Goal: Transaction & Acquisition: Purchase product/service

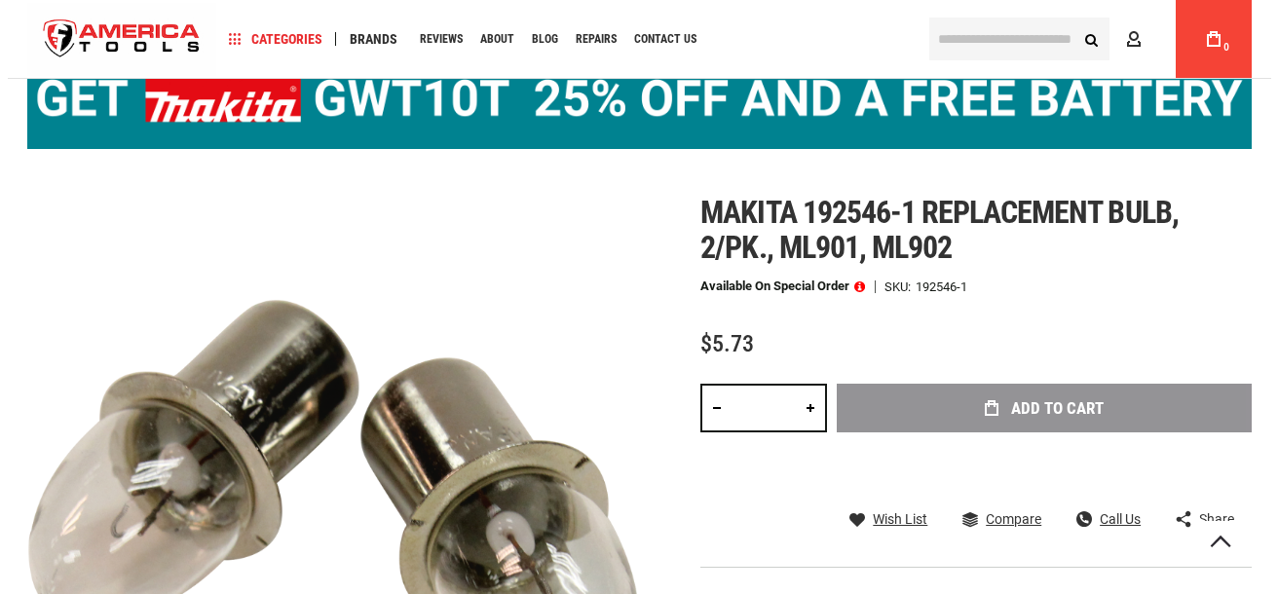
scroll to position [144, 0]
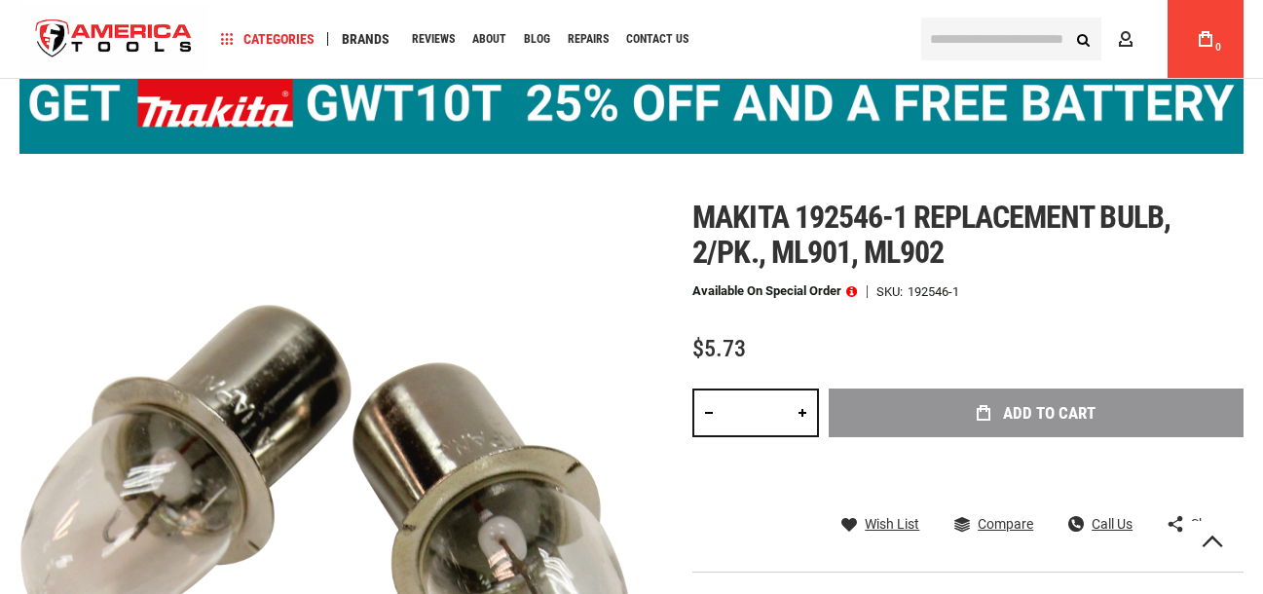
click at [809, 409] on link at bounding box center [802, 413] width 33 height 49
type input "*"
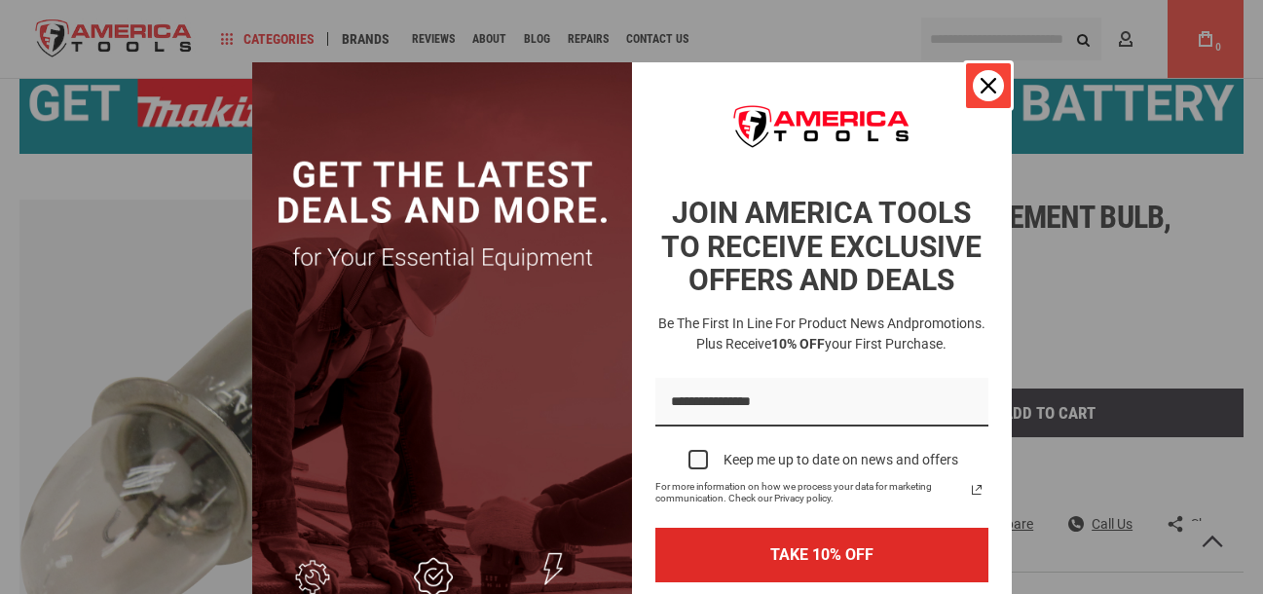
click at [981, 79] on icon "close icon" at bounding box center [989, 86] width 16 height 16
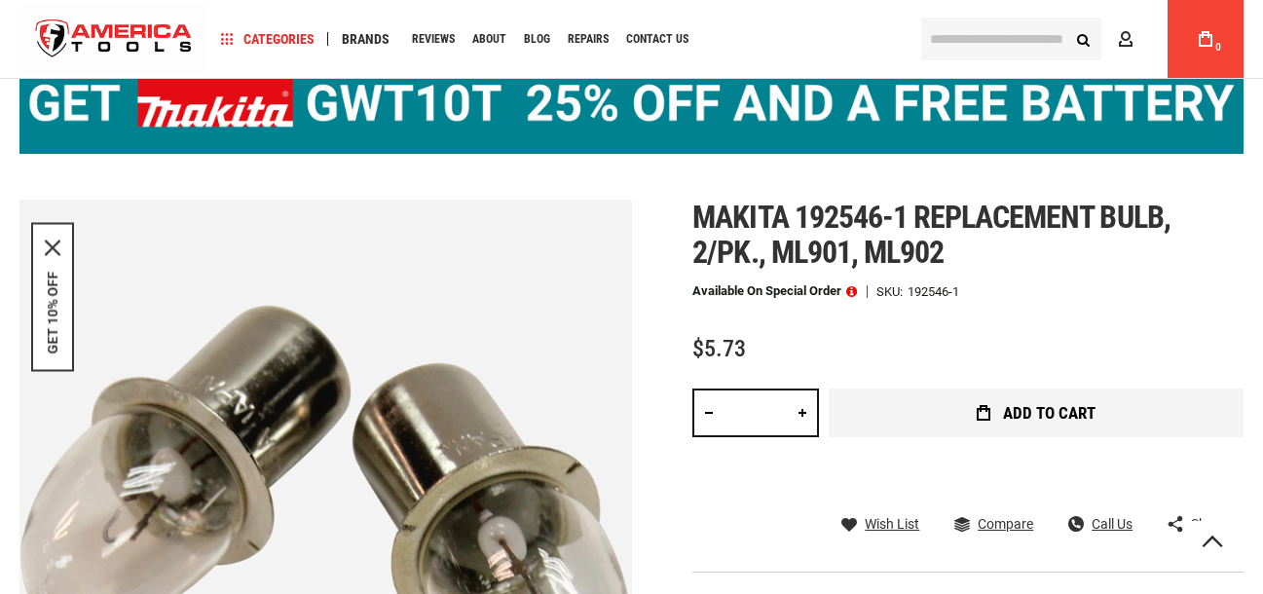
click at [1030, 415] on span "Add to Cart" at bounding box center [1049, 413] width 93 height 17
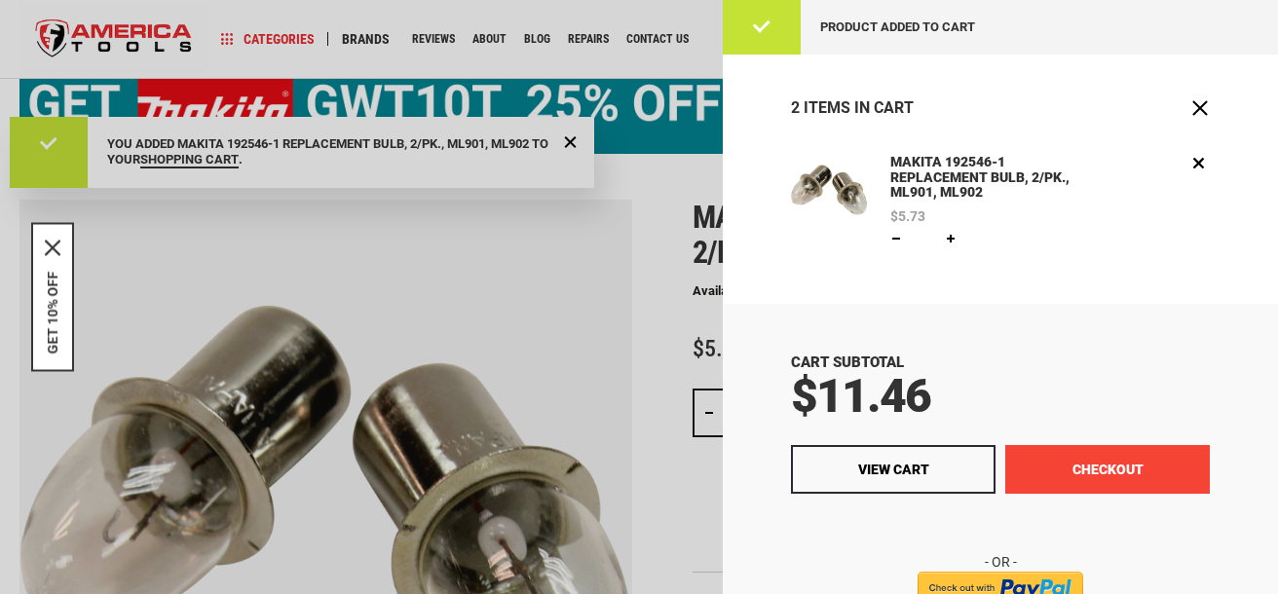
scroll to position [0, 0]
click at [1092, 469] on button "Checkout" at bounding box center [1107, 469] width 205 height 49
